Goal: Find specific page/section: Find specific page/section

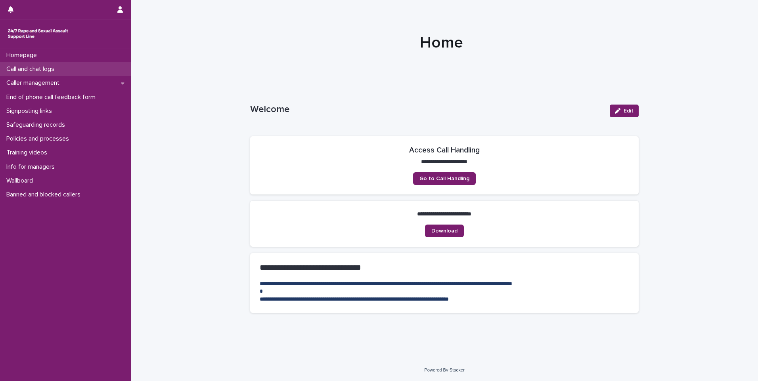
click at [90, 70] on div "Call and chat logs" at bounding box center [65, 69] width 131 height 14
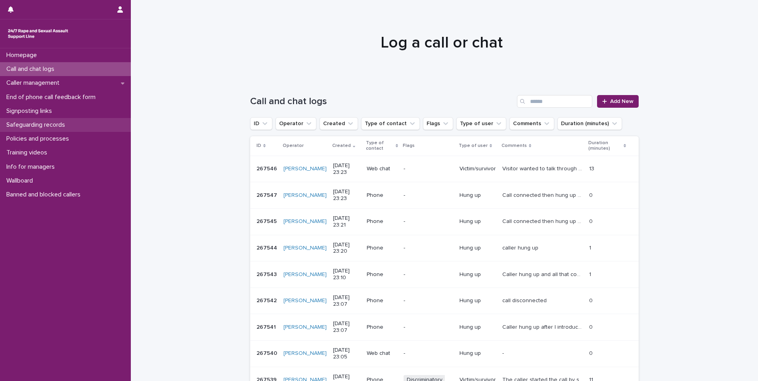
click at [47, 122] on p "Safeguarding records" at bounding box center [37, 125] width 68 height 8
